Goal: Task Accomplishment & Management: Manage account settings

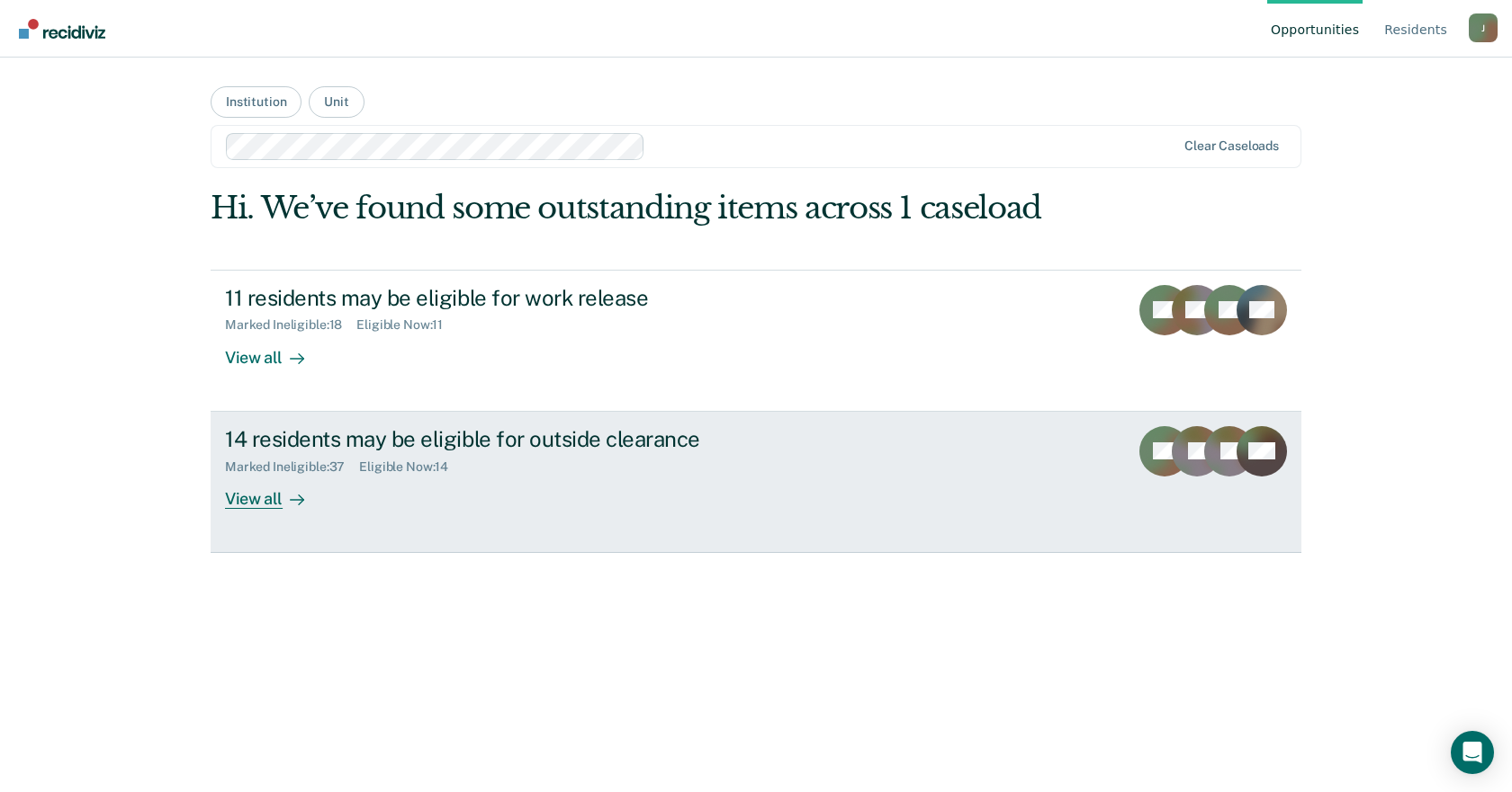
click at [257, 499] on div "View all" at bounding box center [276, 492] width 100 height 35
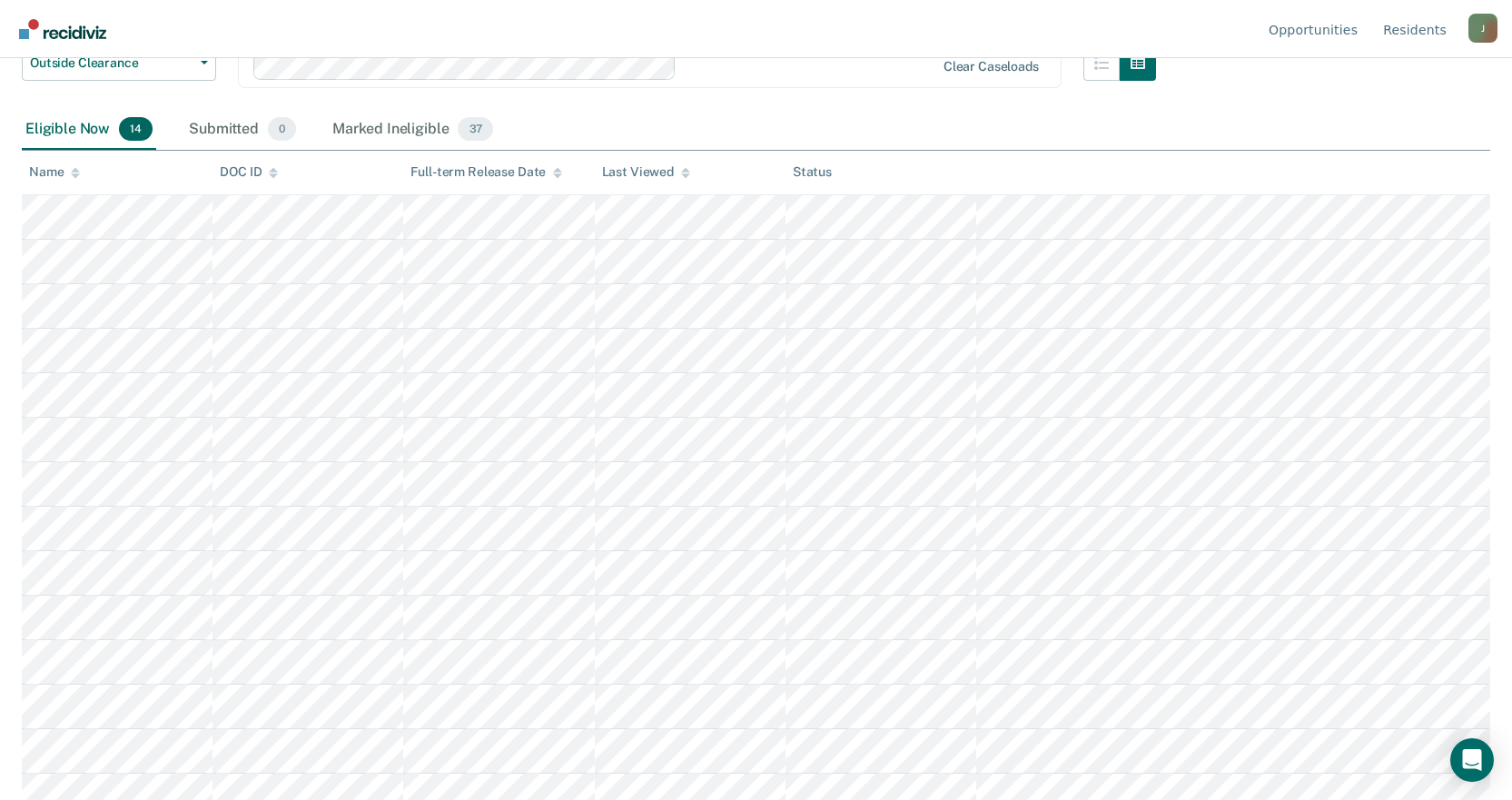
scroll to position [200, 0]
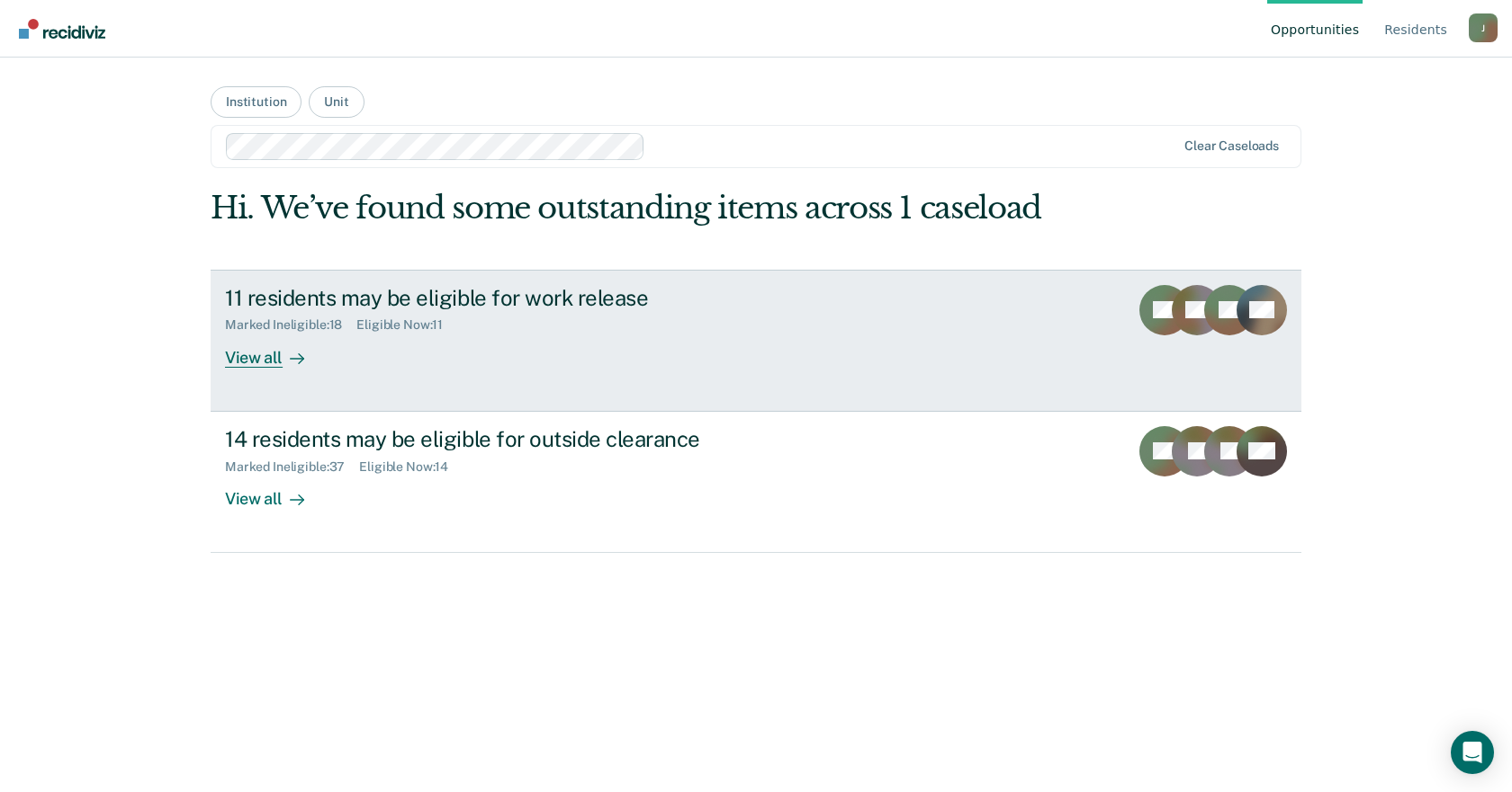
click at [254, 355] on div "View all" at bounding box center [276, 350] width 100 height 35
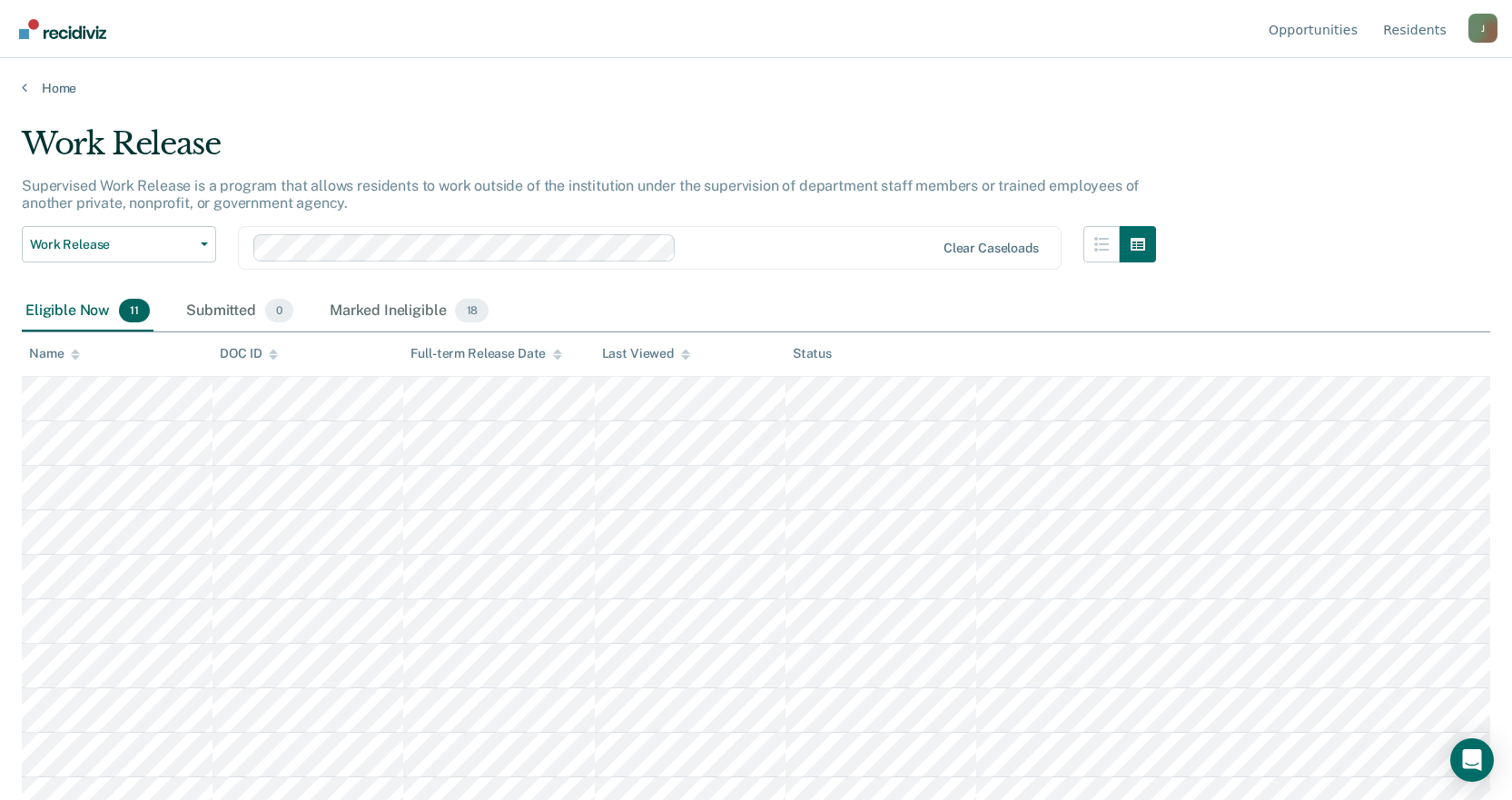
scroll to position [67, 0]
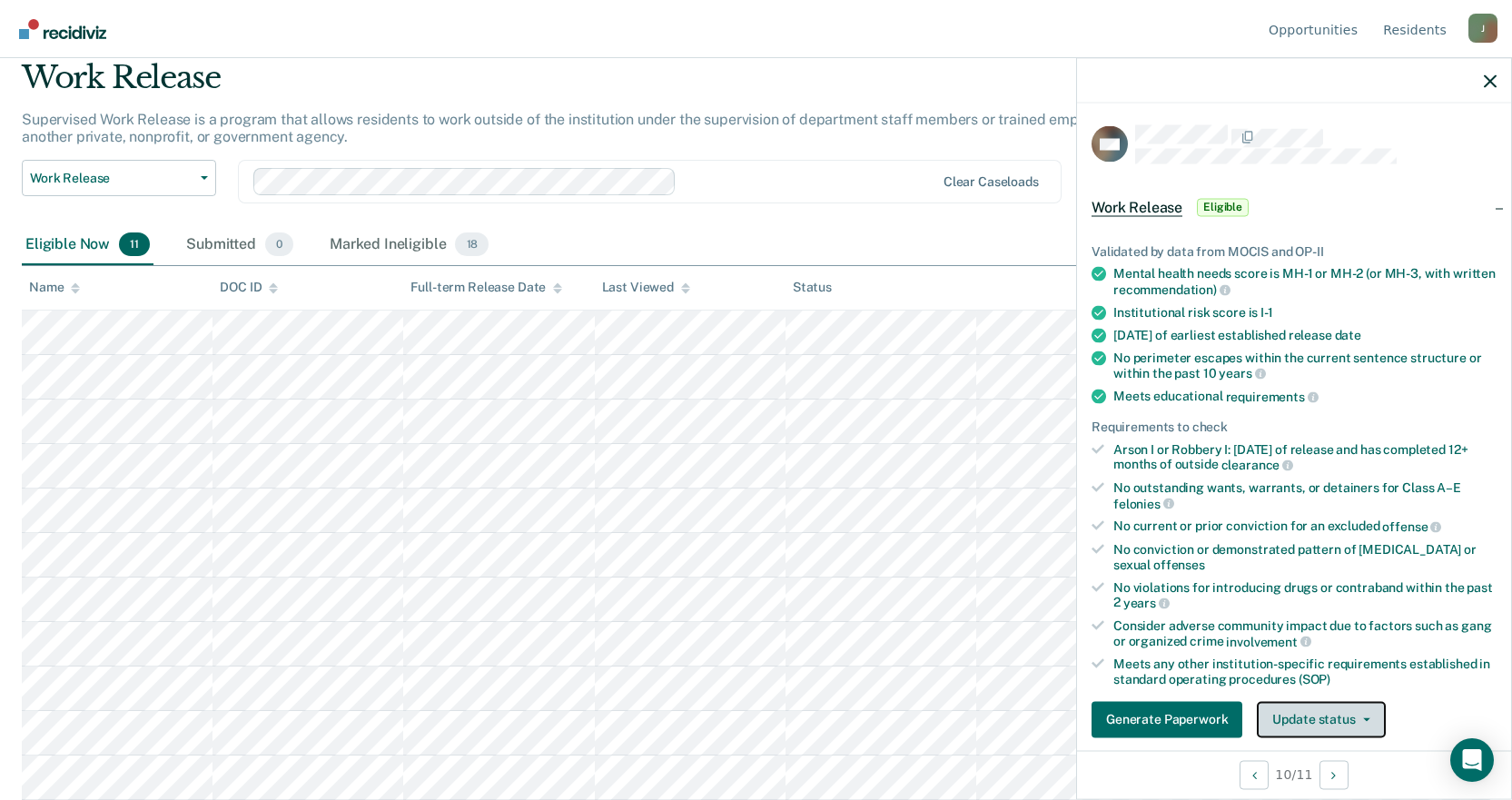
click at [1361, 729] on button "Update status" at bounding box center [1320, 720] width 128 height 37
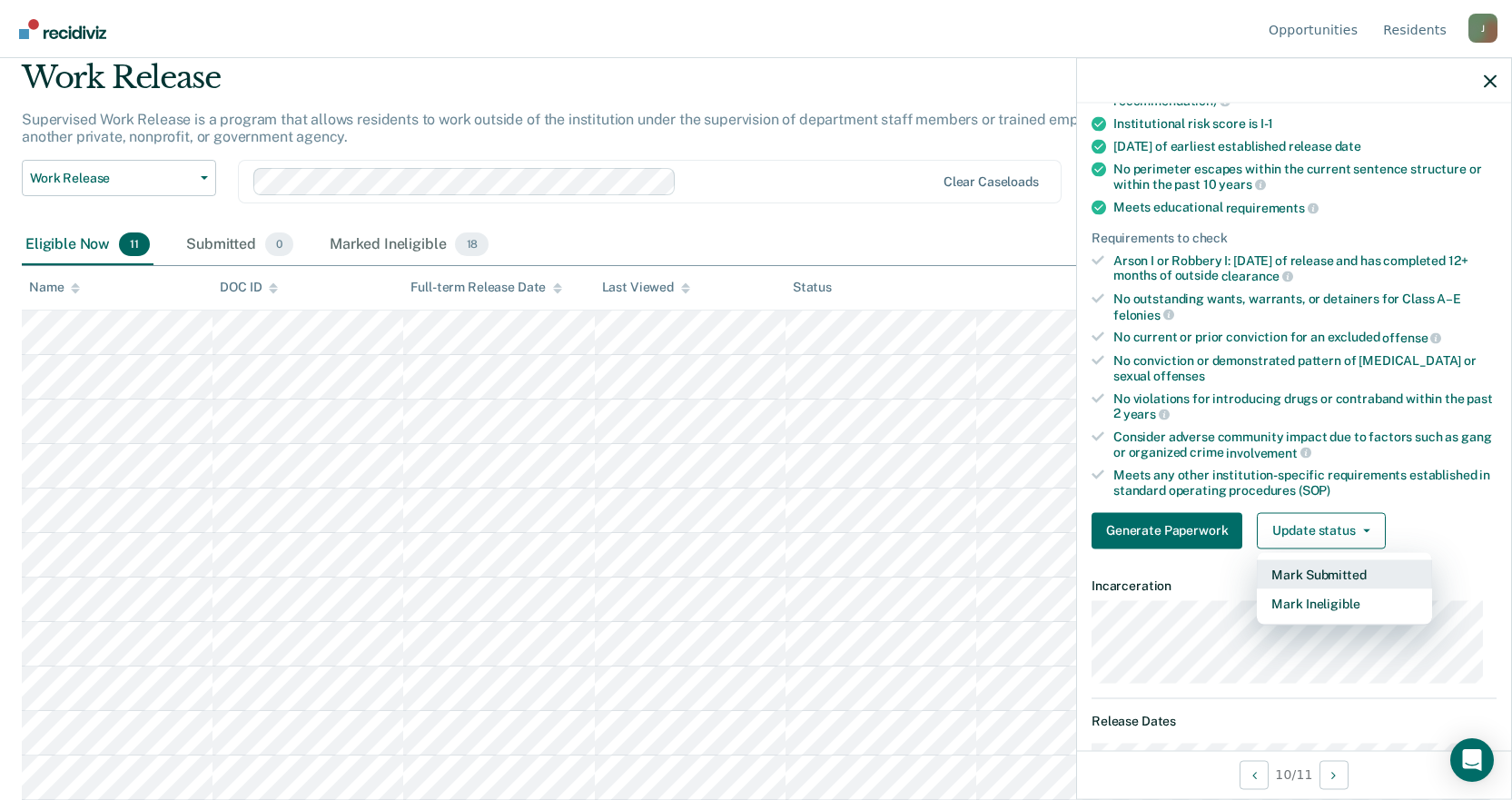
scroll to position [280, 0]
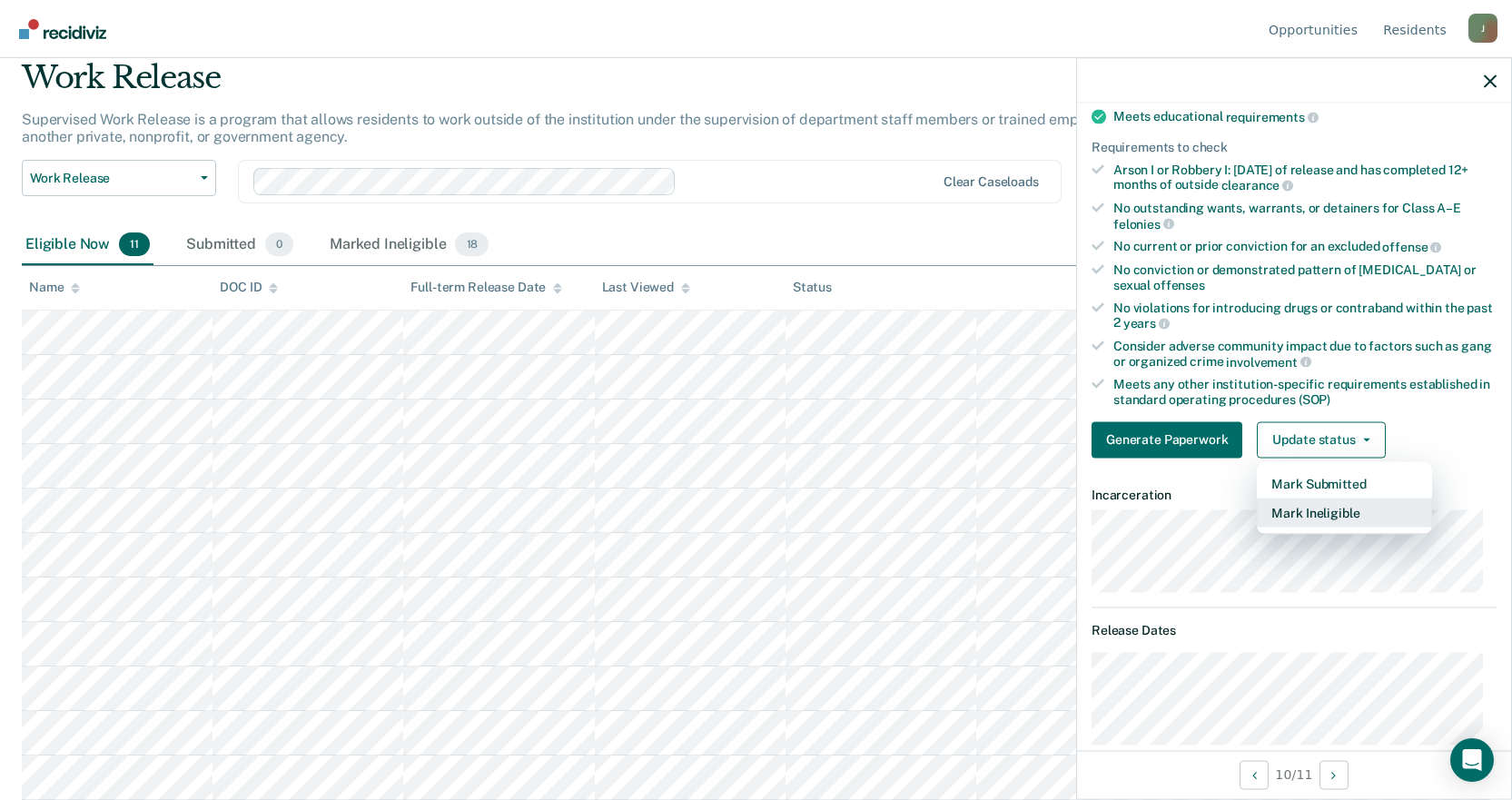
click at [1337, 515] on button "Mark Ineligible" at bounding box center [1344, 512] width 175 height 29
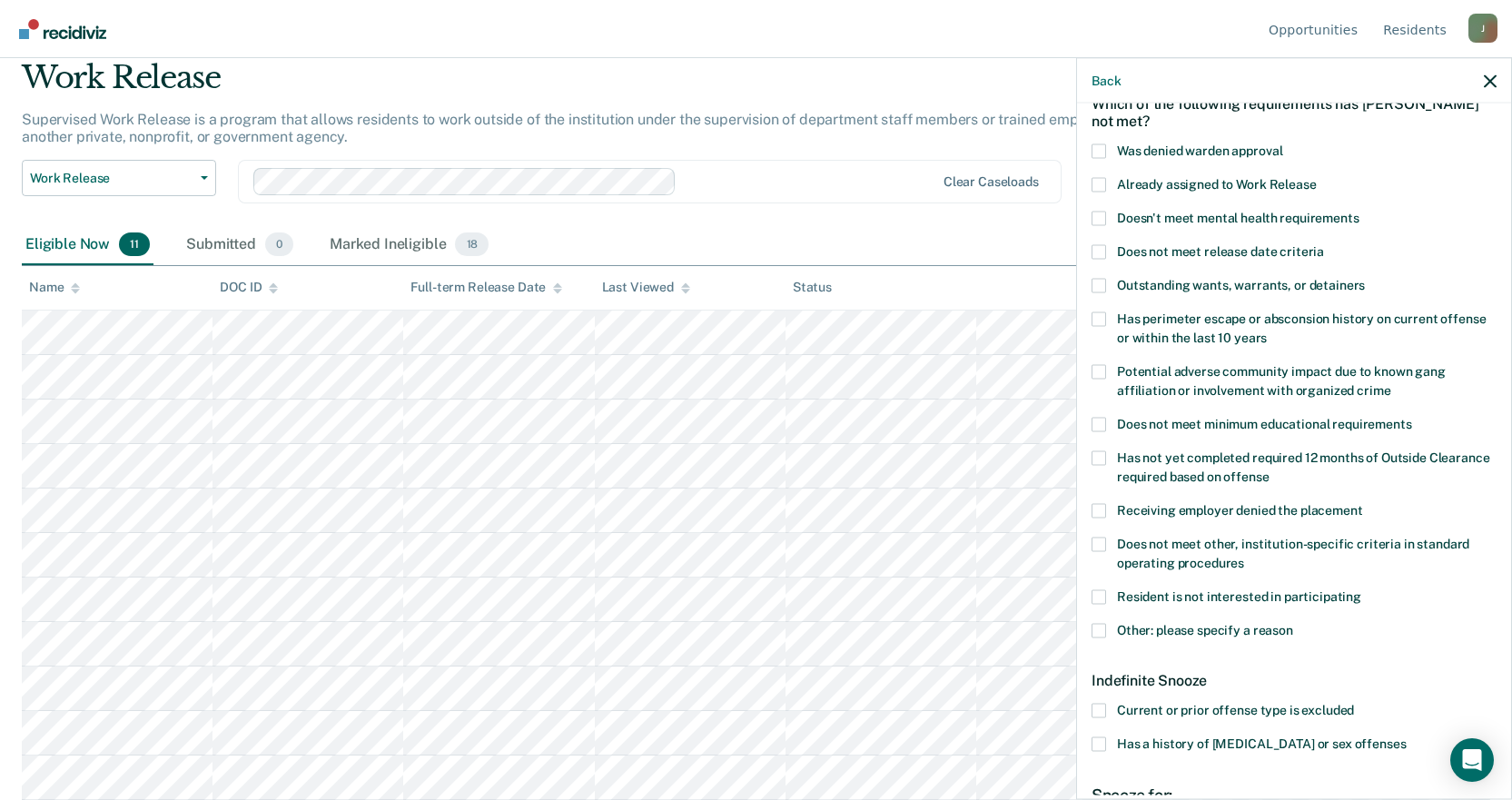
scroll to position [7, 0]
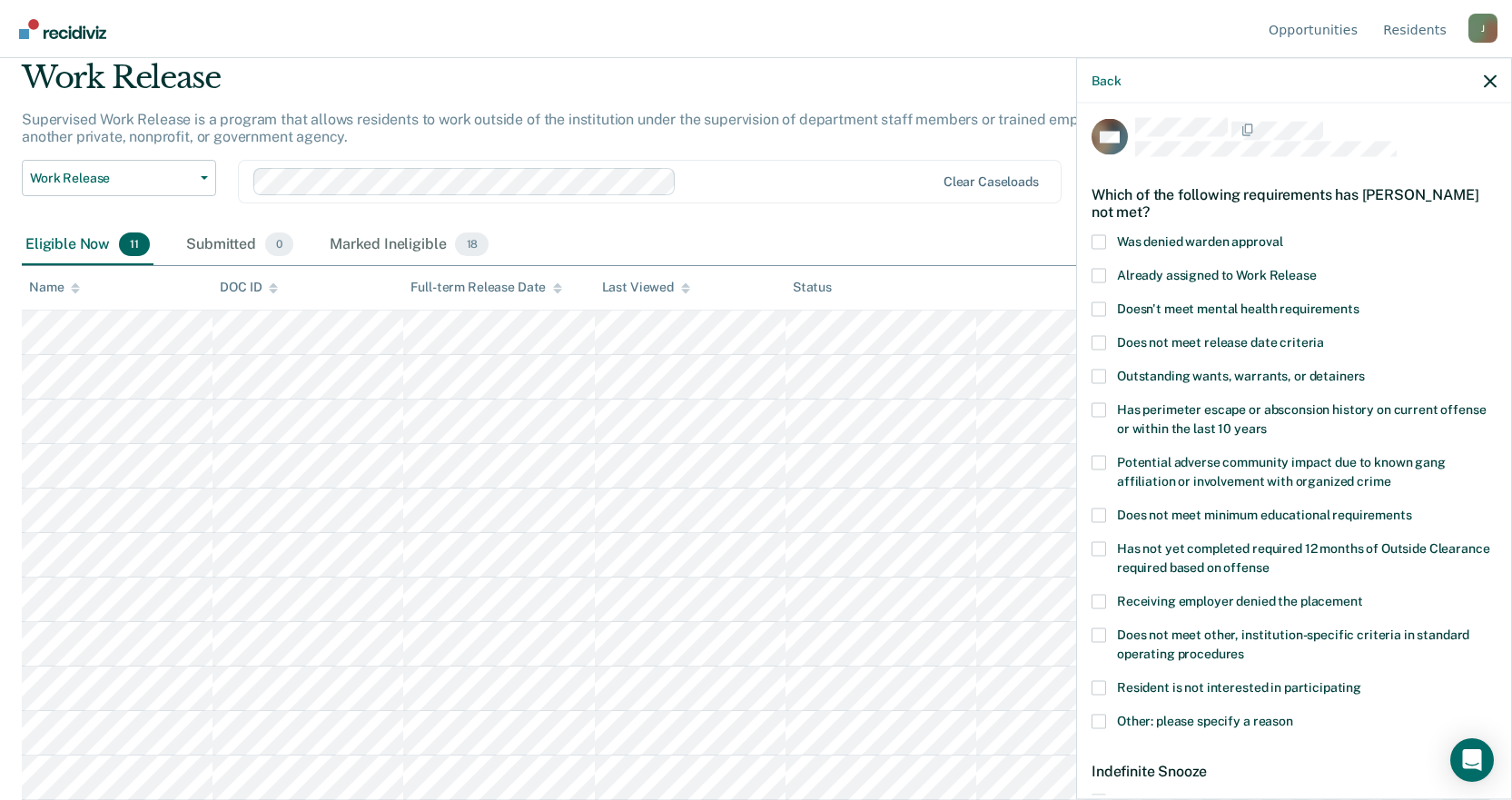
click at [1105, 686] on span at bounding box center [1099, 688] width 15 height 15
click at [1361, 681] on input "Resident is not interested in participating" at bounding box center [1361, 681] width 0 height 0
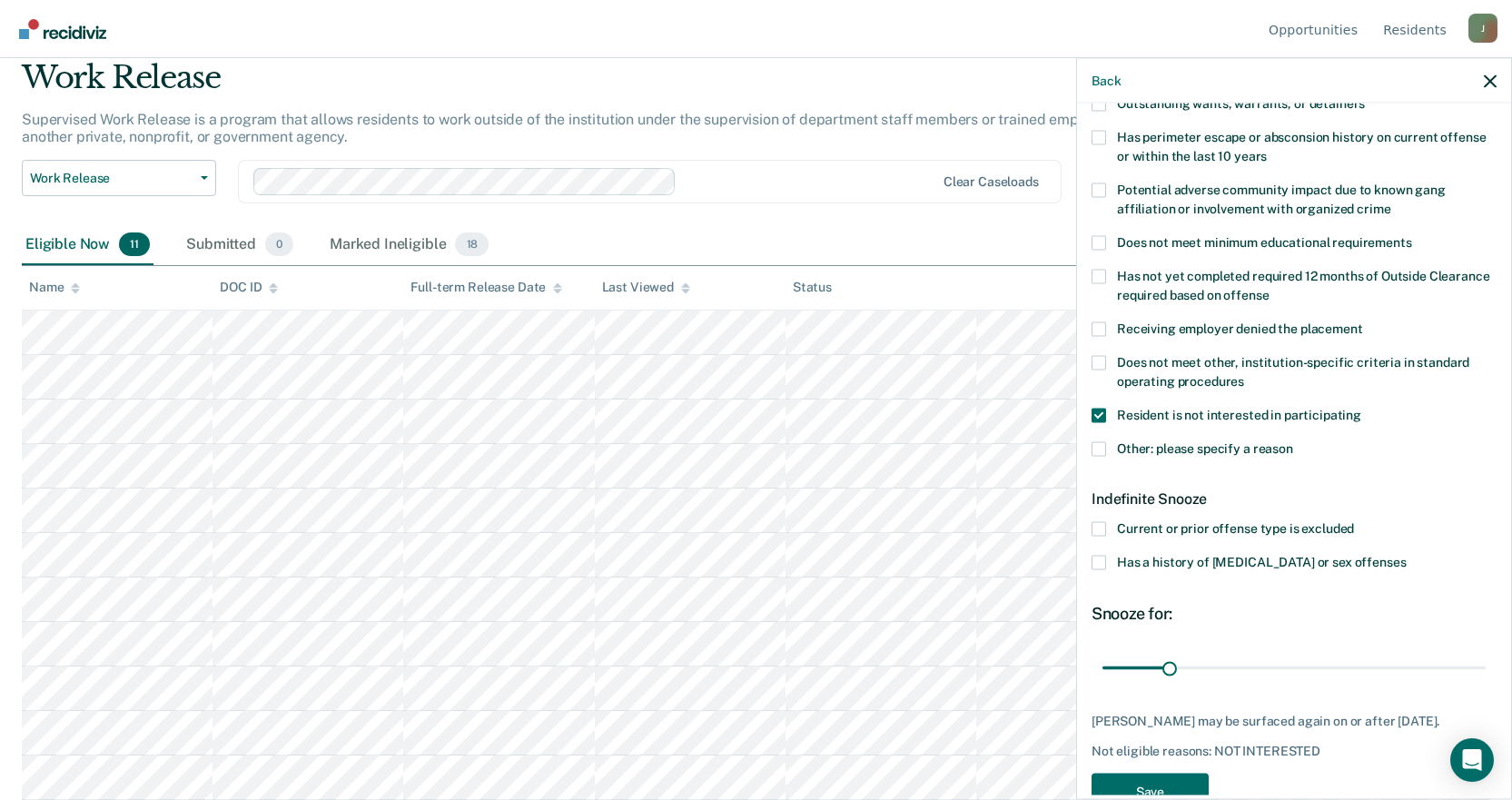
scroll to position [325, 0]
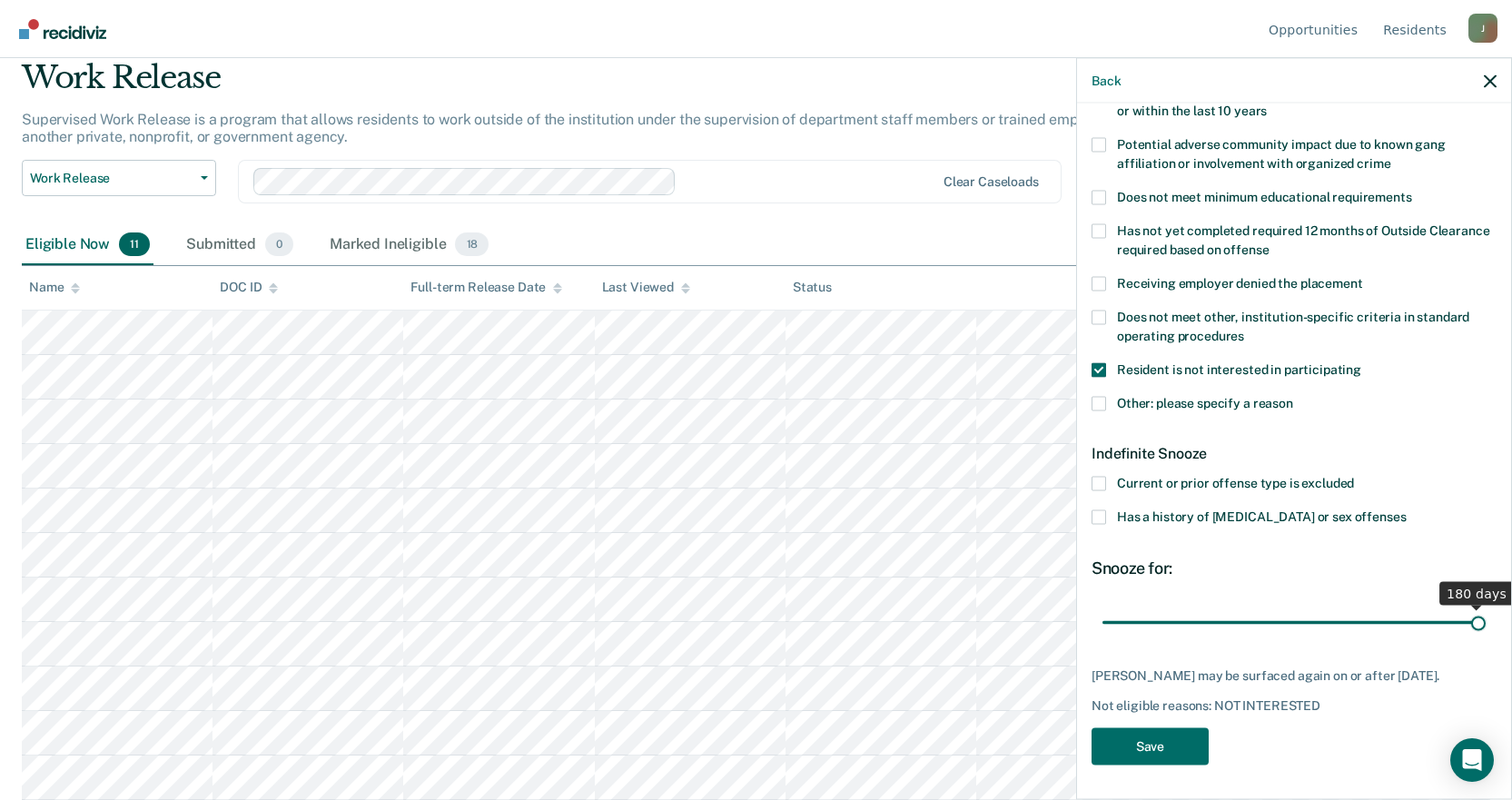
drag, startPoint x: 1165, startPoint y: 622, endPoint x: 1525, endPoint y: 624, distance: 360.0
type input "180"
click at [1485, 624] on input "range" at bounding box center [1294, 623] width 383 height 32
click at [1131, 739] on button "Save" at bounding box center [1150, 746] width 117 height 37
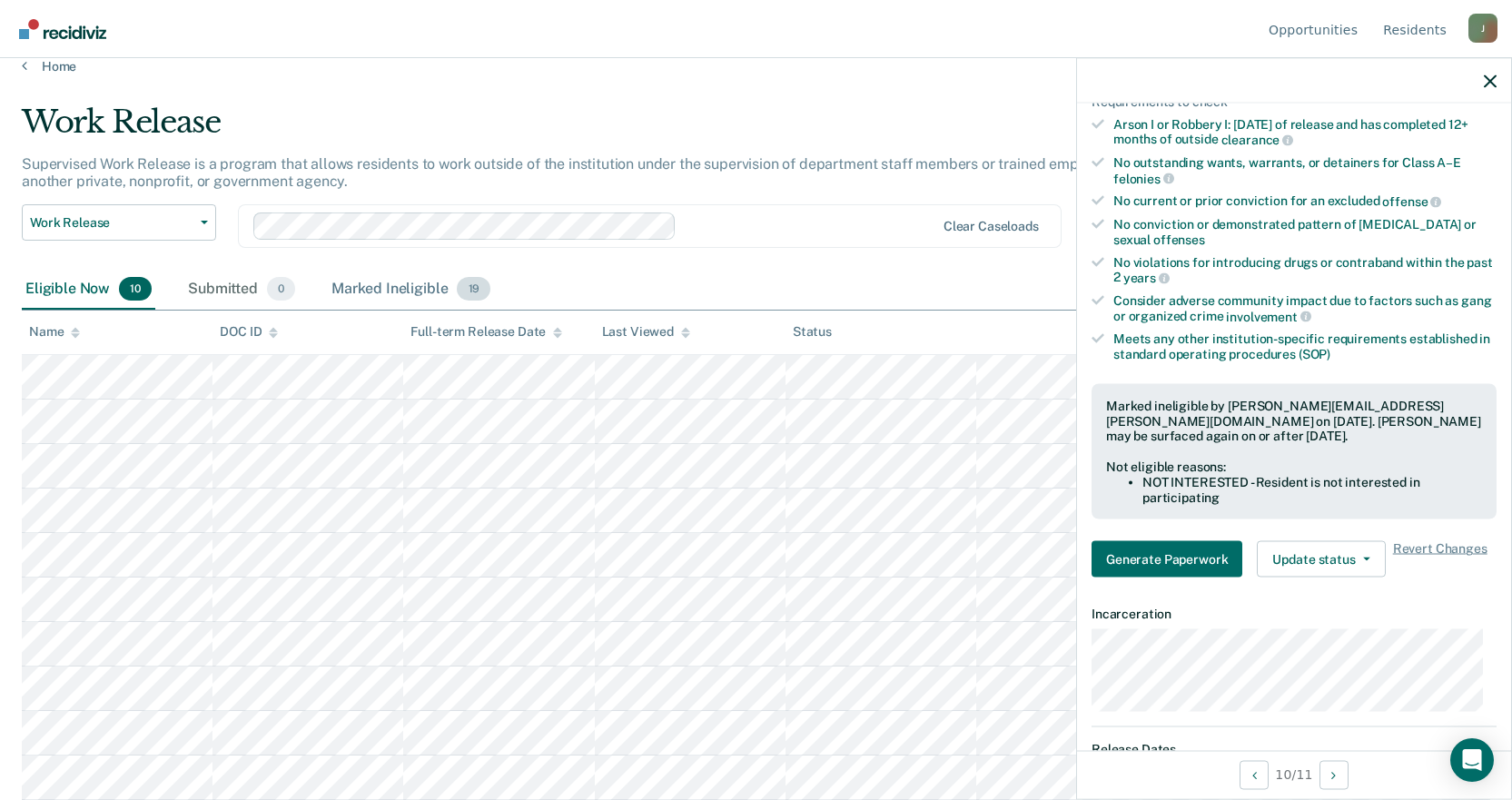
click at [365, 282] on div "Marked Ineligible 19" at bounding box center [410, 289] width 166 height 40
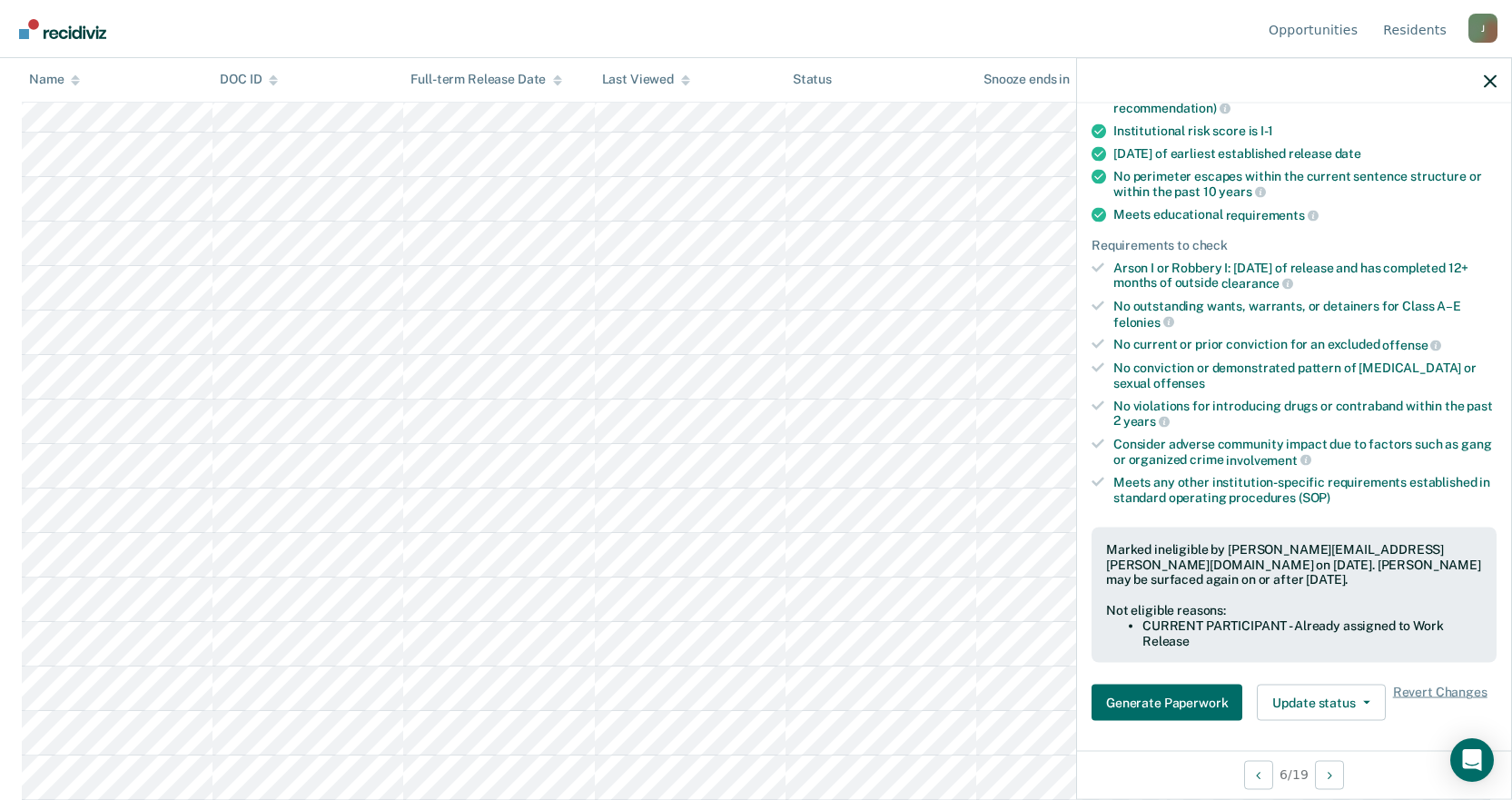
scroll to position [364, 0]
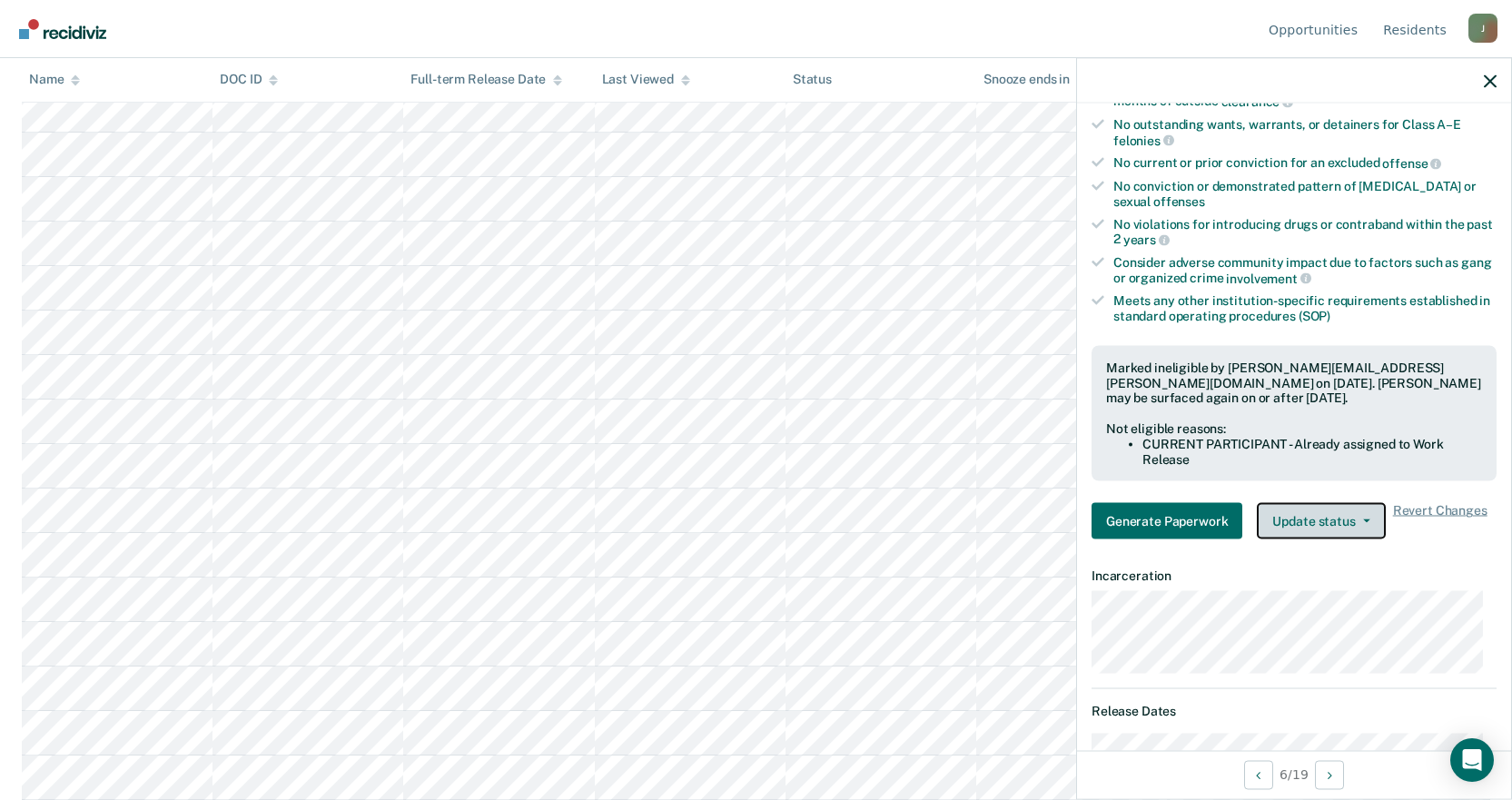
click at [1331, 529] on button "Update status" at bounding box center [1320, 521] width 128 height 37
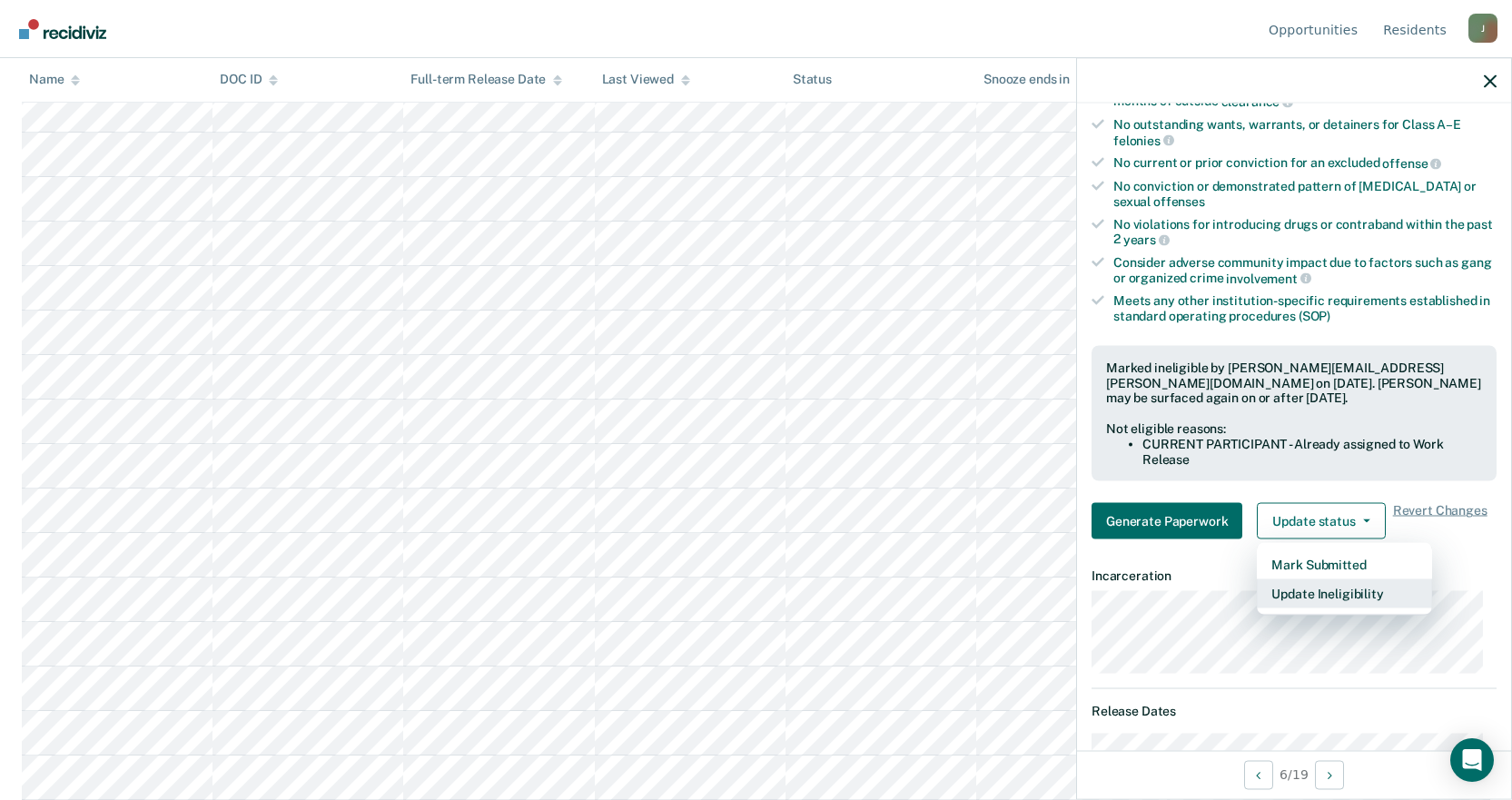
click at [1316, 599] on button "Update Ineligibility" at bounding box center [1344, 593] width 175 height 29
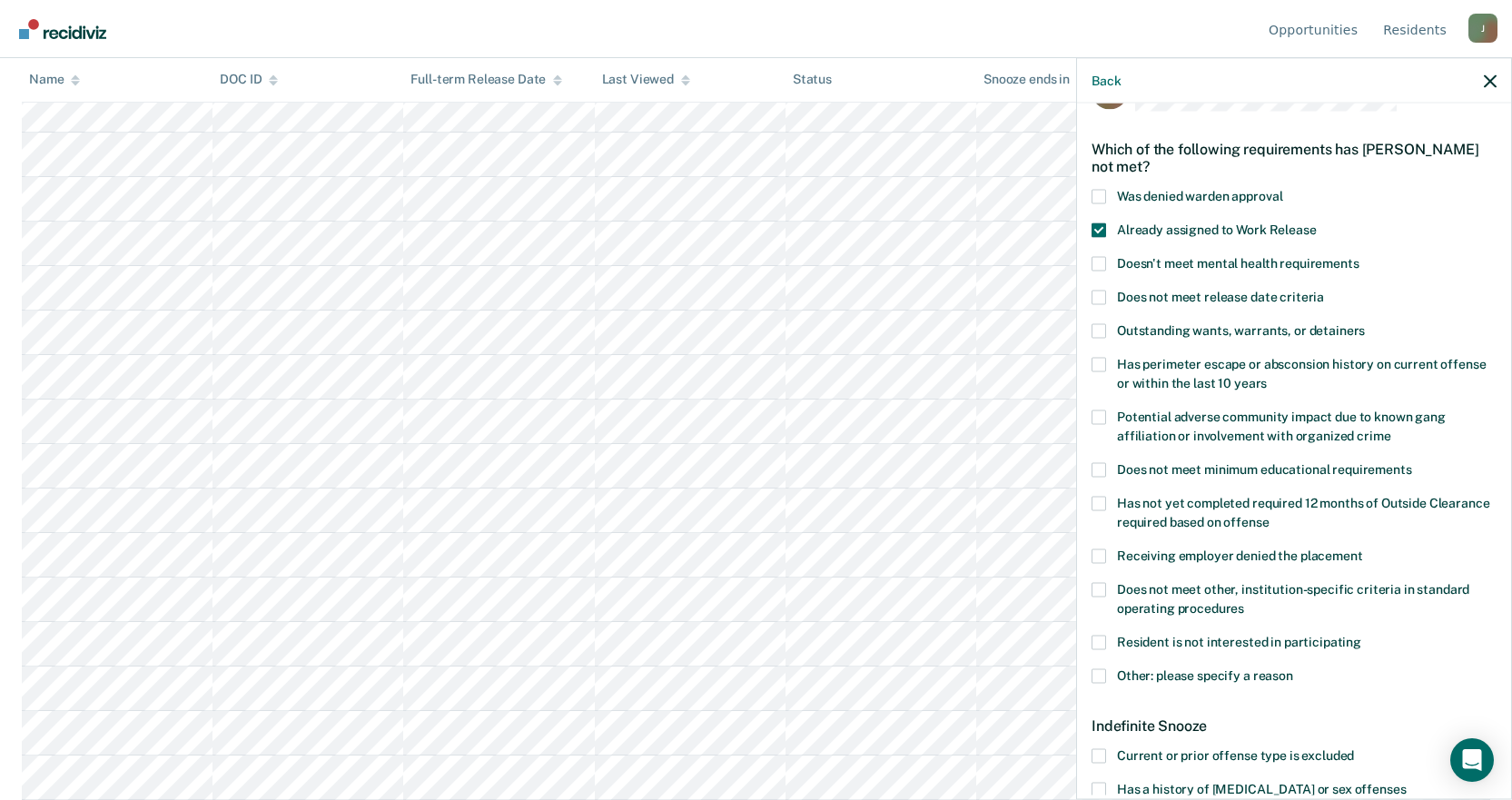
scroll to position [0, 0]
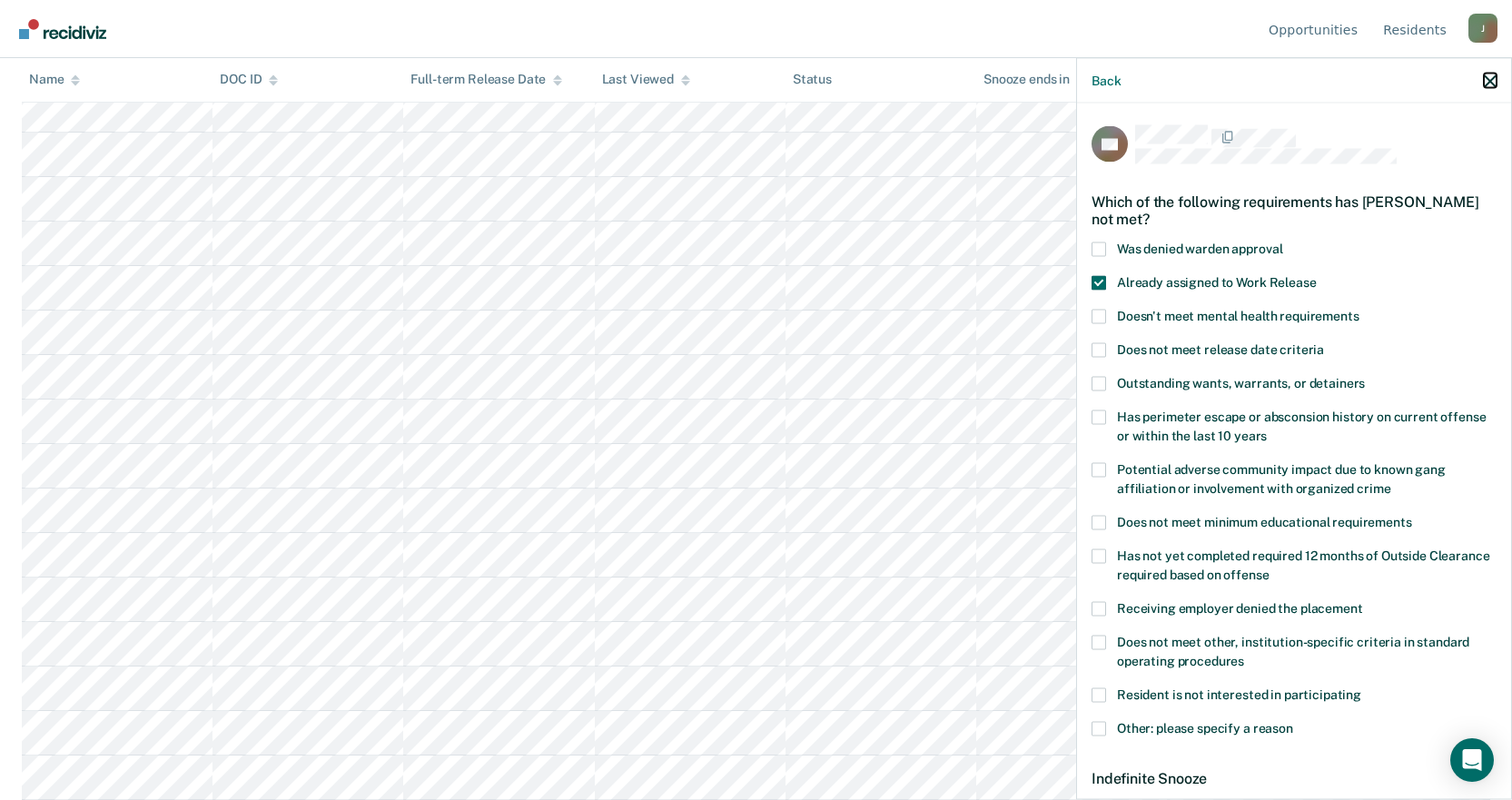
click at [1492, 81] on icon "button" at bounding box center [1489, 80] width 13 height 13
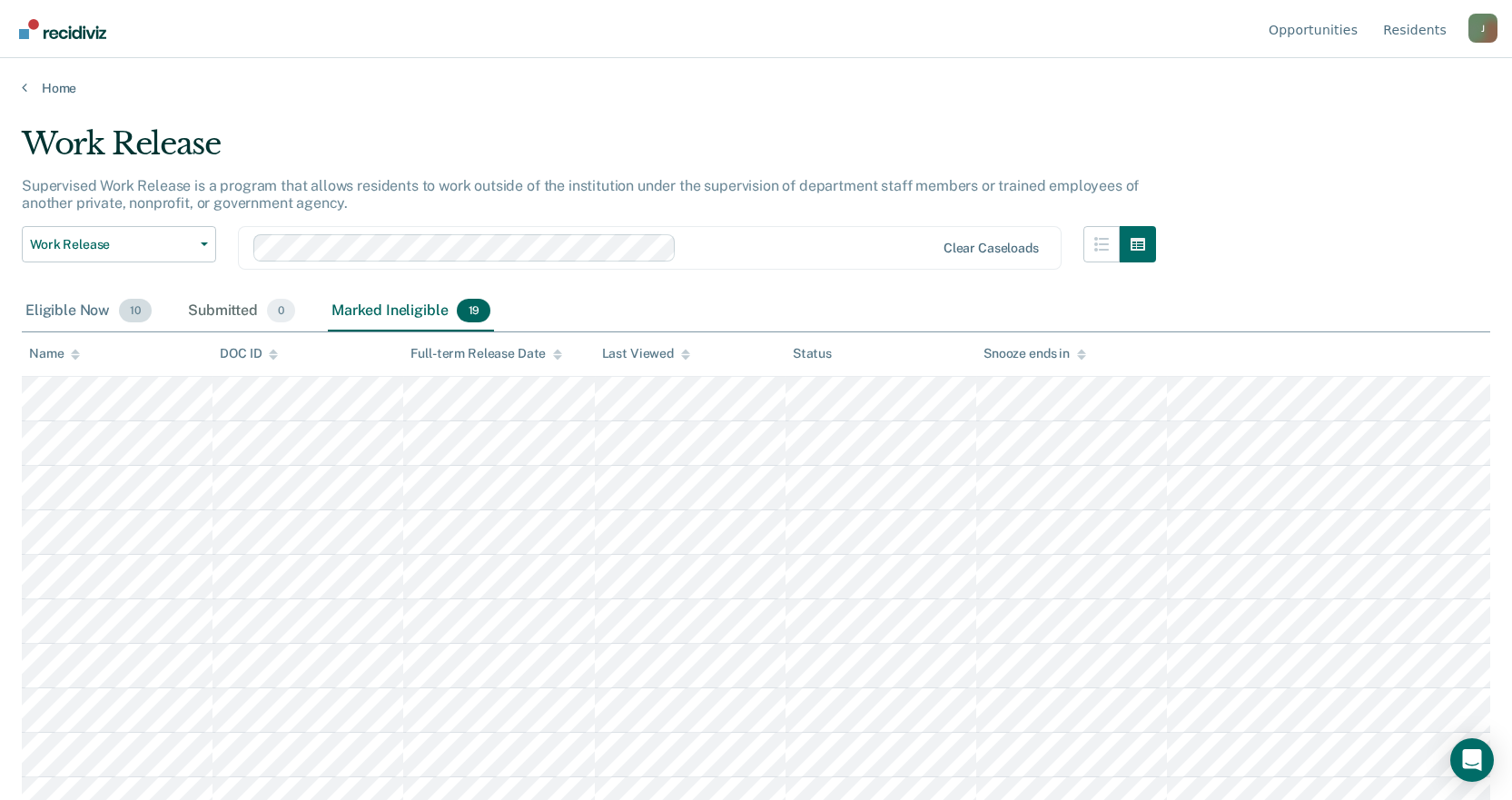
click at [55, 311] on div "Eligible Now 10" at bounding box center [88, 311] width 133 height 40
